Goal: Navigation & Orientation: Find specific page/section

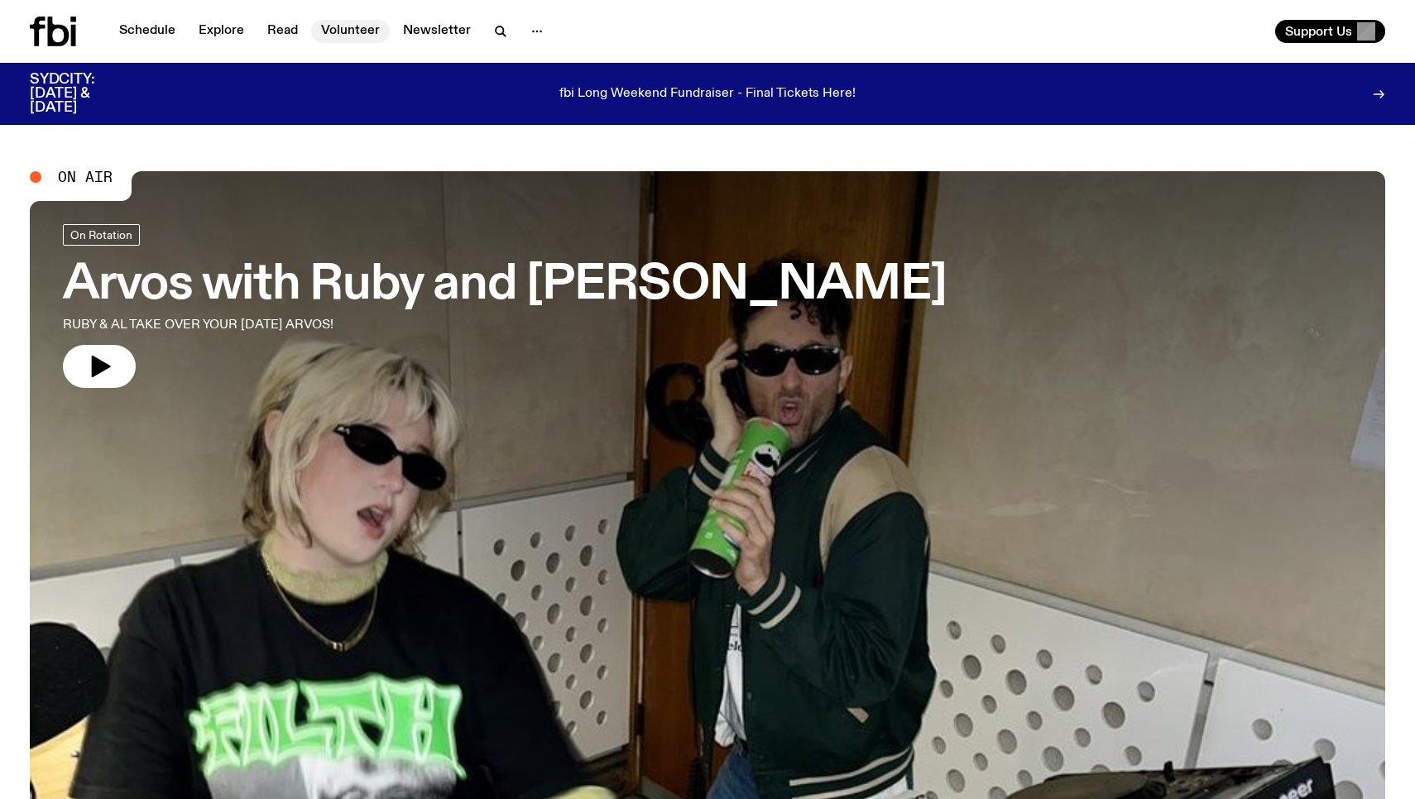
click at [350, 25] on link "Volunteer" at bounding box center [350, 31] width 79 height 23
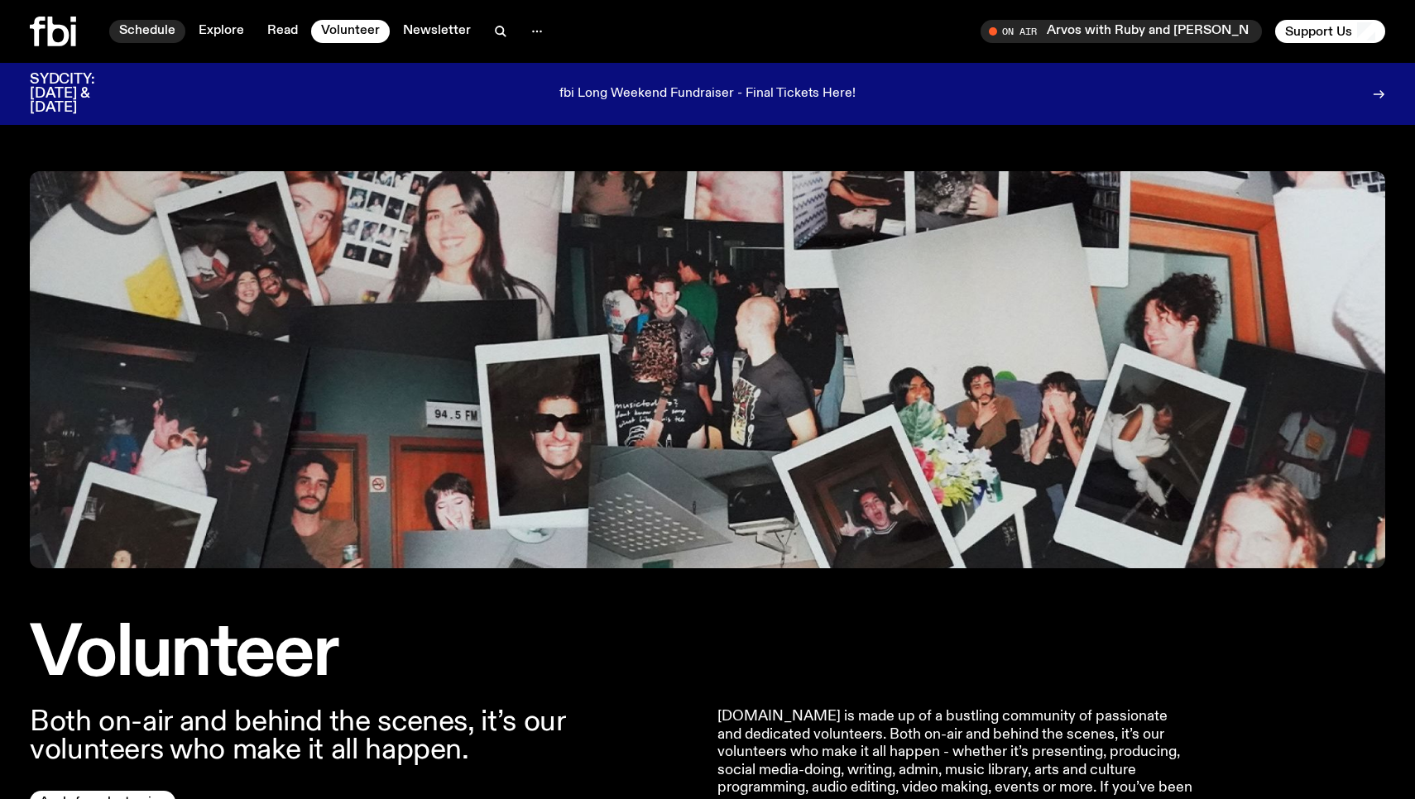
click at [161, 26] on link "Schedule" at bounding box center [147, 31] width 76 height 23
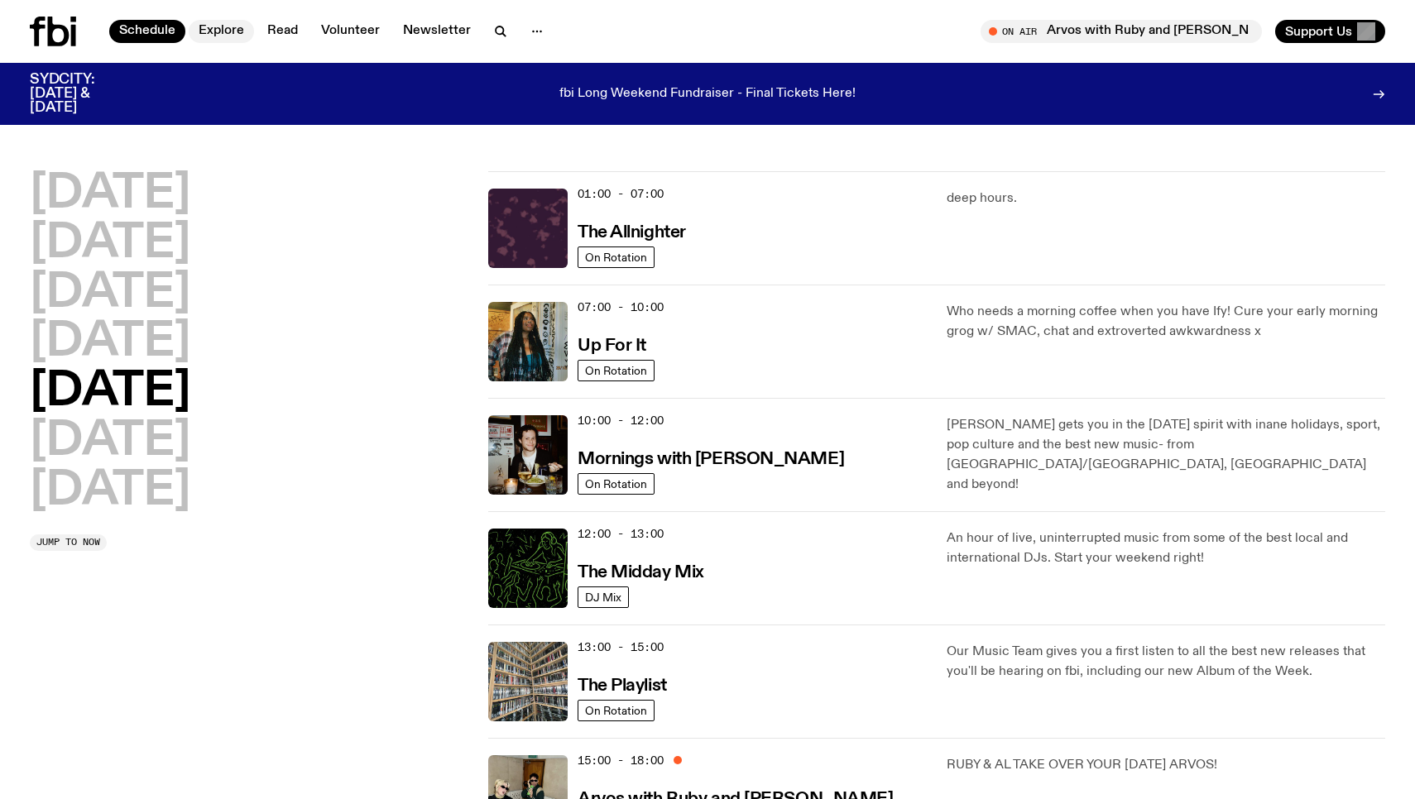
click at [225, 31] on link "Explore" at bounding box center [221, 31] width 65 height 23
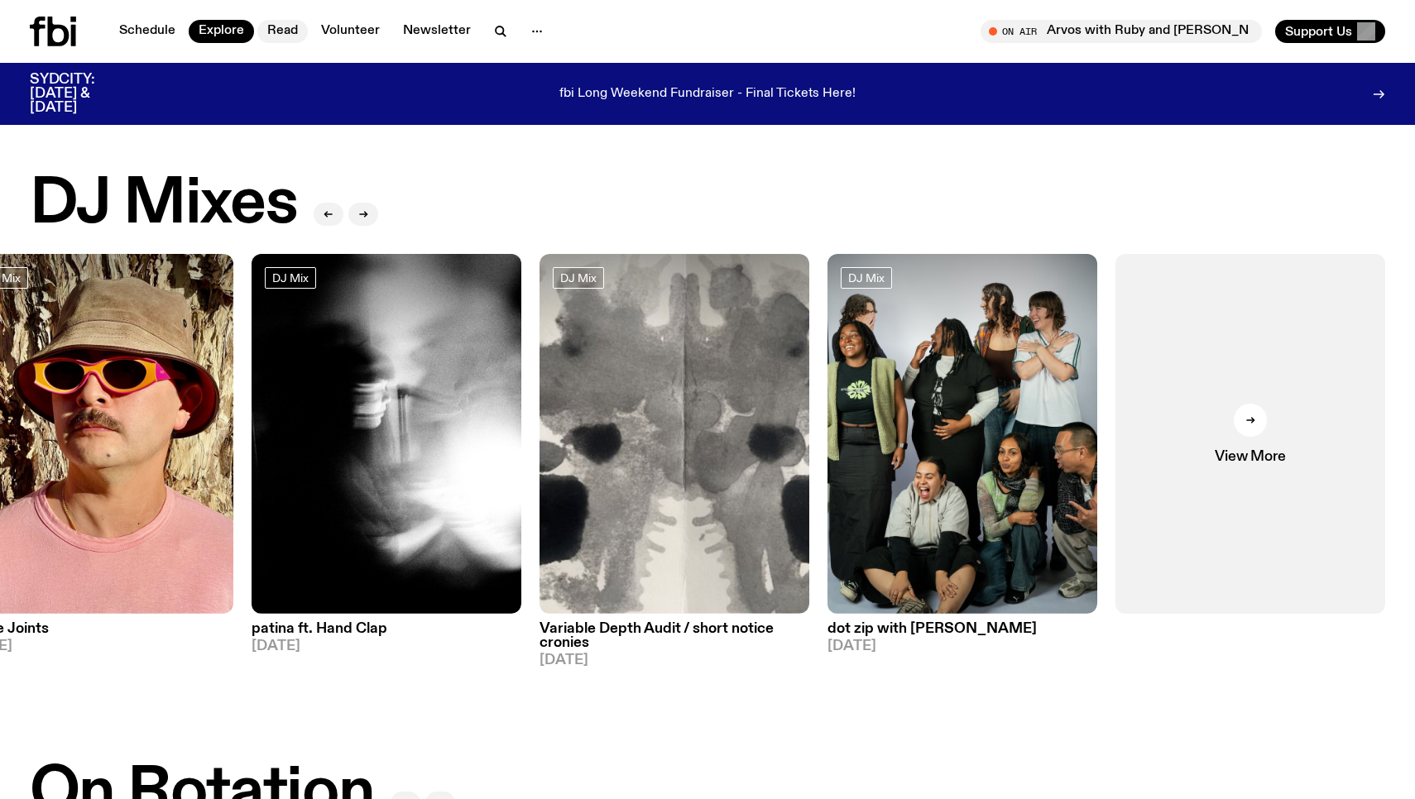
click at [285, 27] on link "Read" at bounding box center [282, 31] width 50 height 23
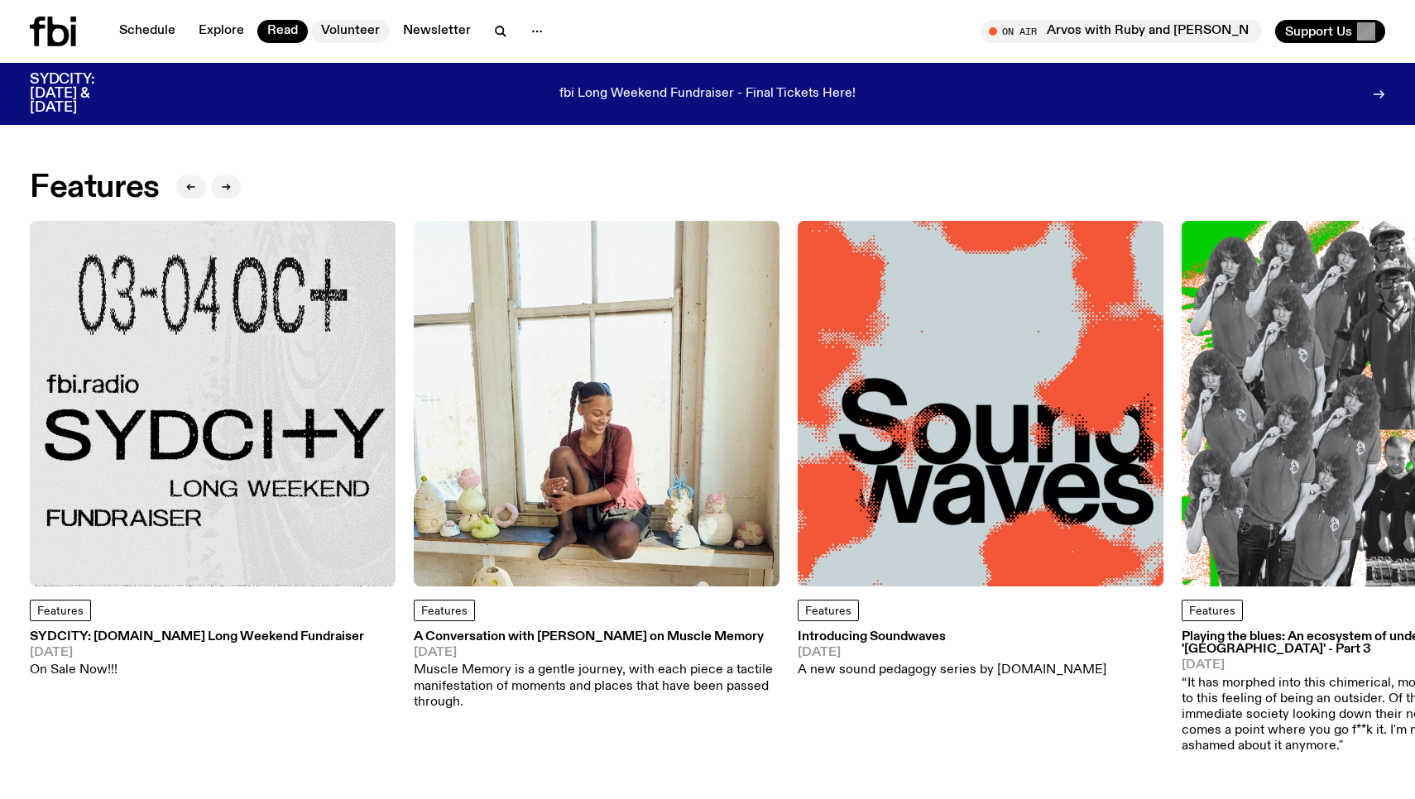
click at [349, 31] on link "Volunteer" at bounding box center [350, 31] width 79 height 23
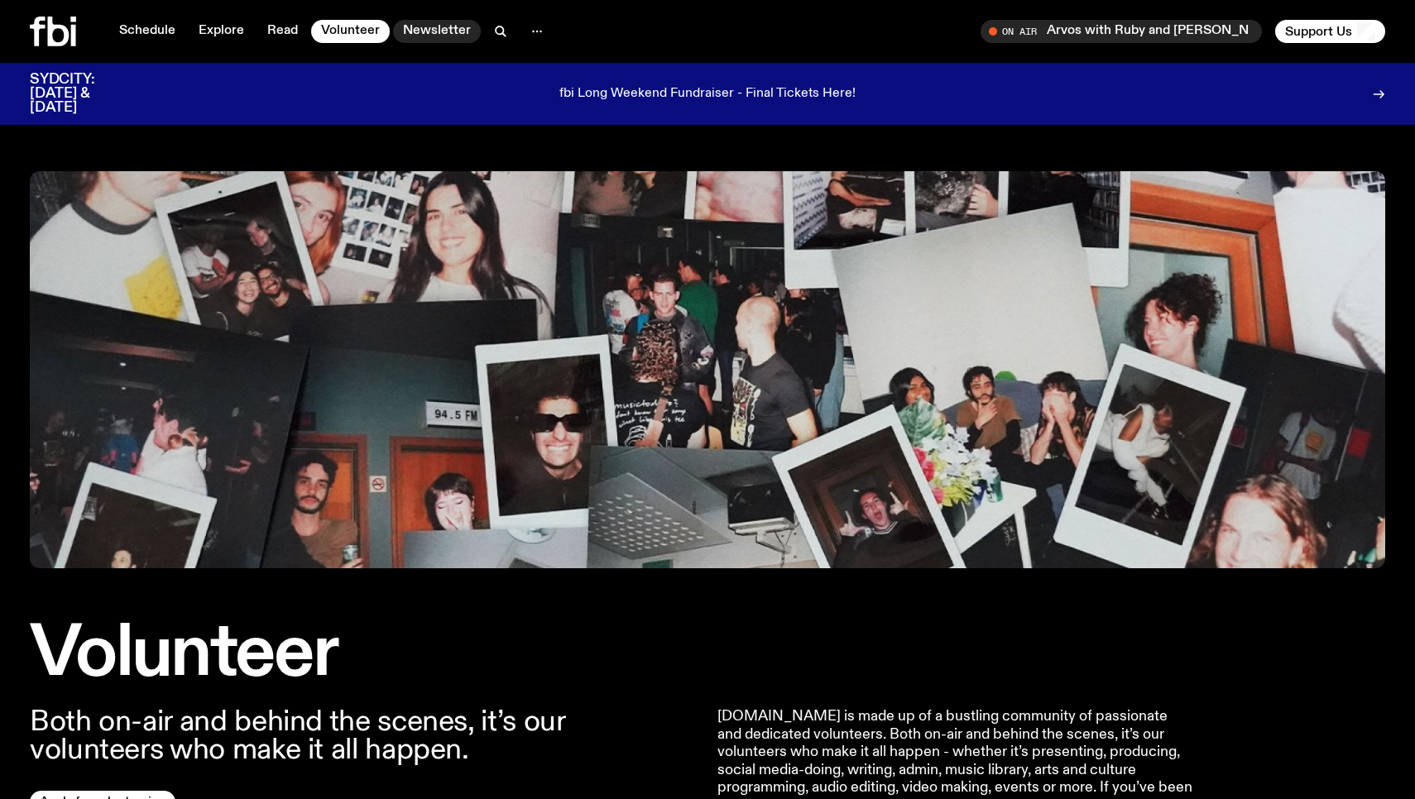
click at [435, 35] on link "Newsletter" at bounding box center [437, 31] width 88 height 23
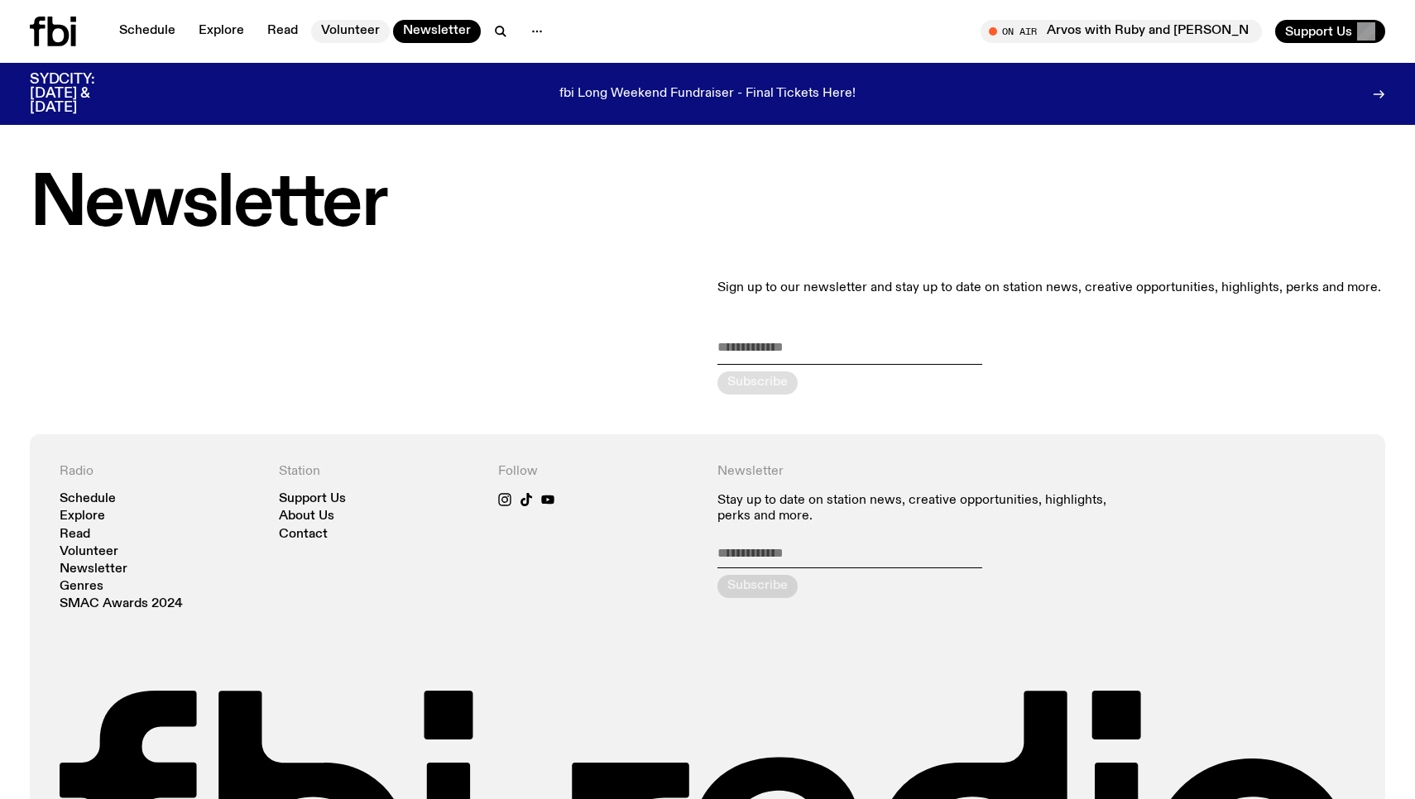
click at [350, 27] on link "Volunteer" at bounding box center [350, 31] width 79 height 23
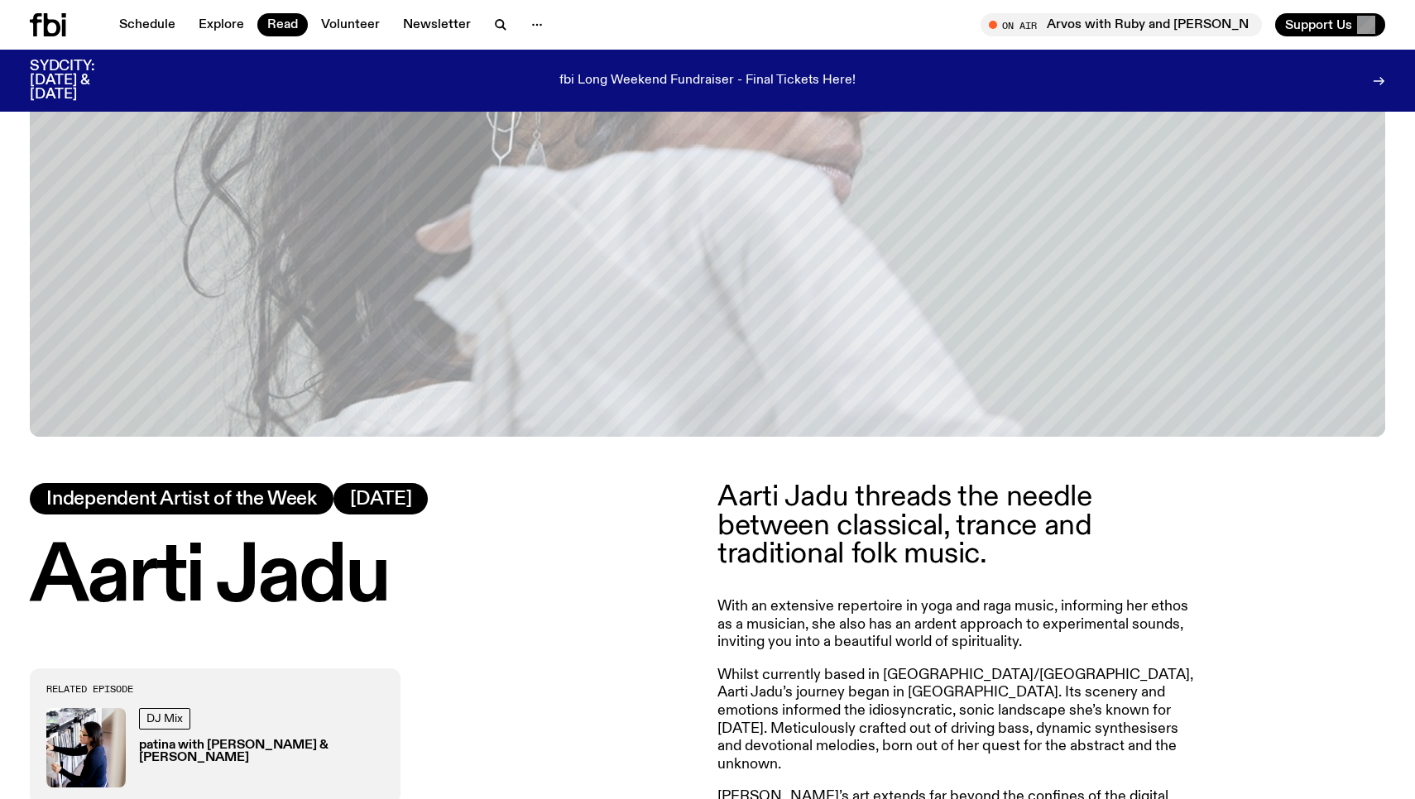
scroll to position [479, 0]
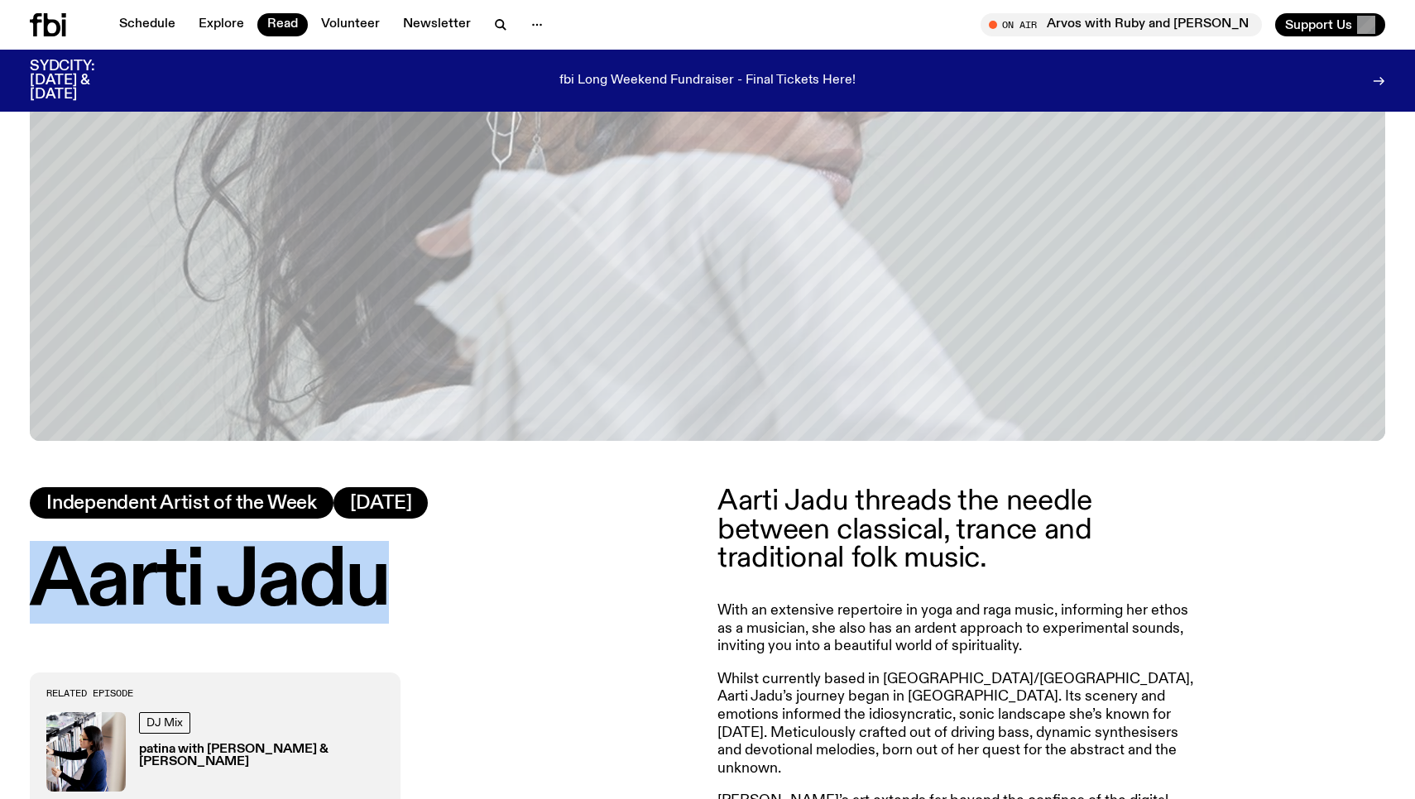
drag, startPoint x: 38, startPoint y: 582, endPoint x: 427, endPoint y: 573, distance: 388.9
click at [427, 573] on h1 "Aarti Jadu" at bounding box center [364, 582] width 668 height 74
copy h1 "Aarti Jadu"
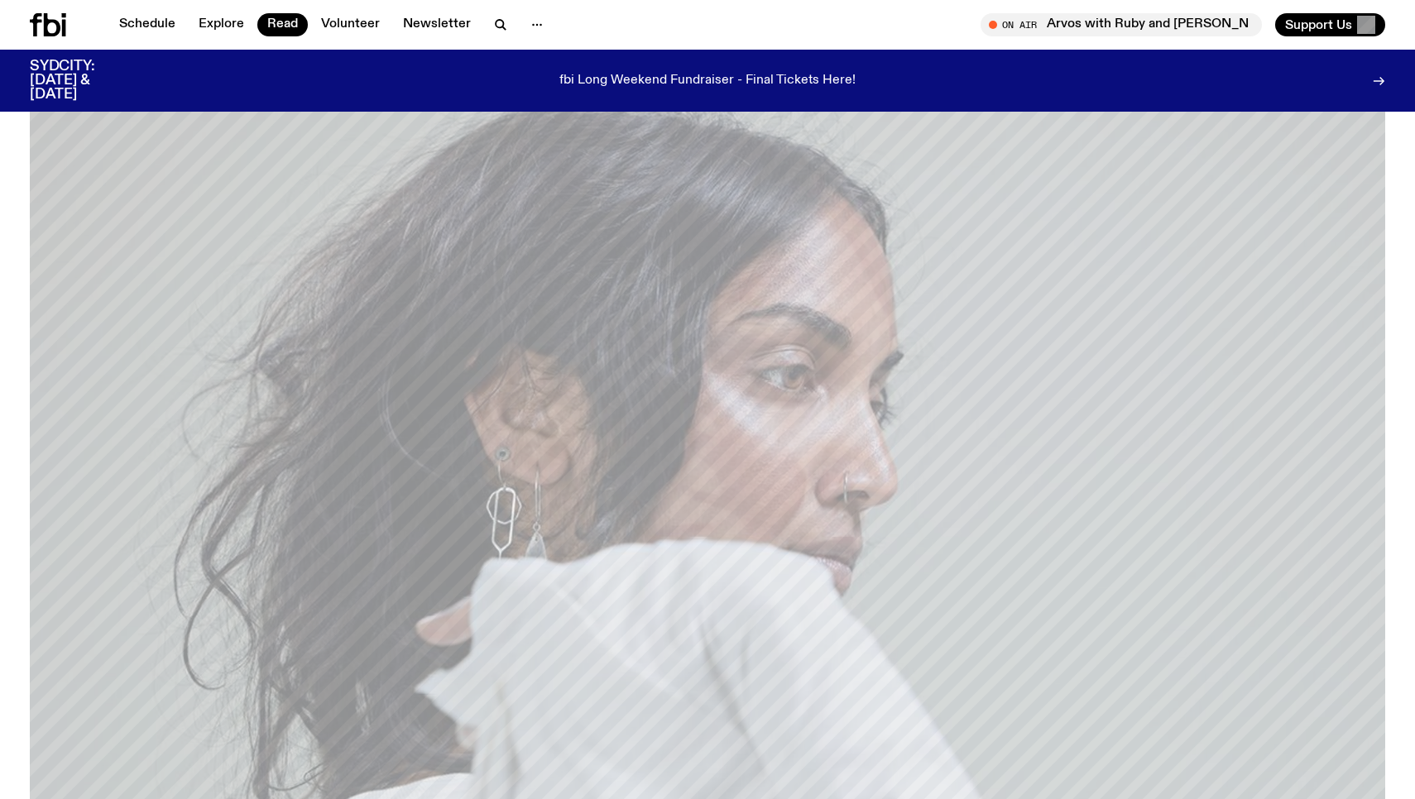
scroll to position [89, 0]
